Goal: Information Seeking & Learning: Learn about a topic

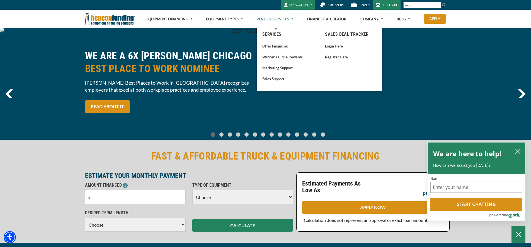
click at [293, 18] on link "Vendor Services" at bounding box center [275, 19] width 37 height 18
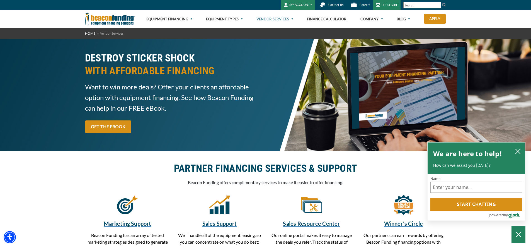
click at [293, 18] on link "Vendor Services" at bounding box center [275, 19] width 37 height 18
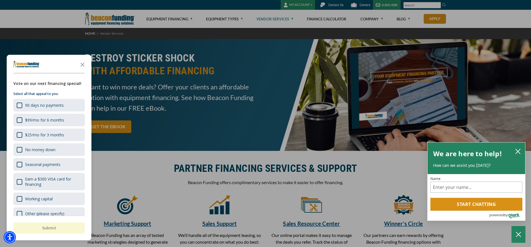
click at [293, 18] on div "button" at bounding box center [265, 123] width 531 height 247
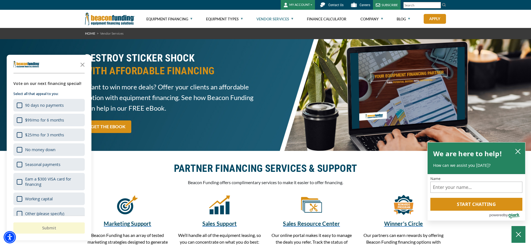
click at [293, 18] on link "Vendor Services" at bounding box center [275, 19] width 37 height 18
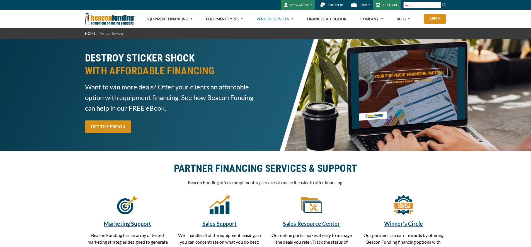
click at [292, 18] on link "Vendor Services" at bounding box center [275, 19] width 37 height 18
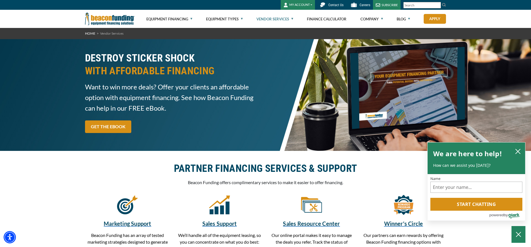
click at [292, 17] on link "Vendor Services" at bounding box center [275, 19] width 37 height 18
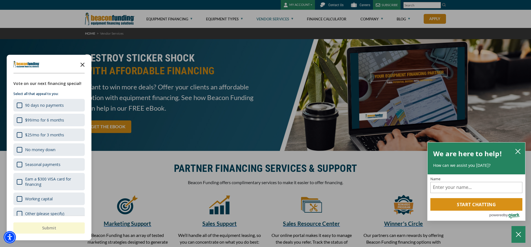
click at [82, 63] on icon "Close the survey" at bounding box center [82, 64] width 11 height 11
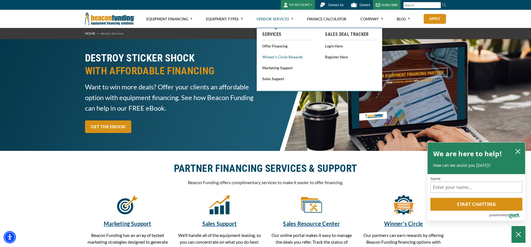
click at [297, 57] on link "Winner's Circle Rewards" at bounding box center [289, 56] width 52 height 7
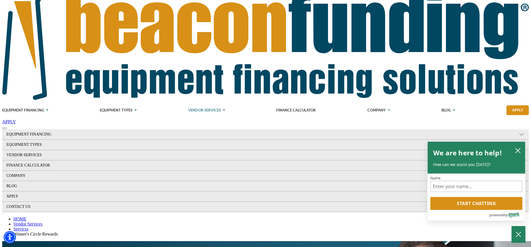
scroll to position [75, 0]
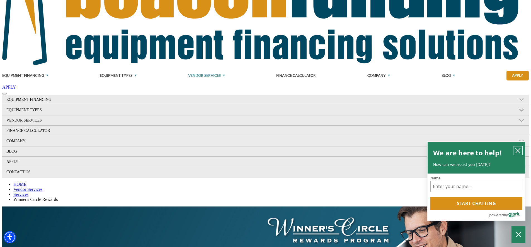
click at [520, 149] on icon "close chatbox" at bounding box center [519, 151] width 6 height 6
